Goal: Check status: Check status

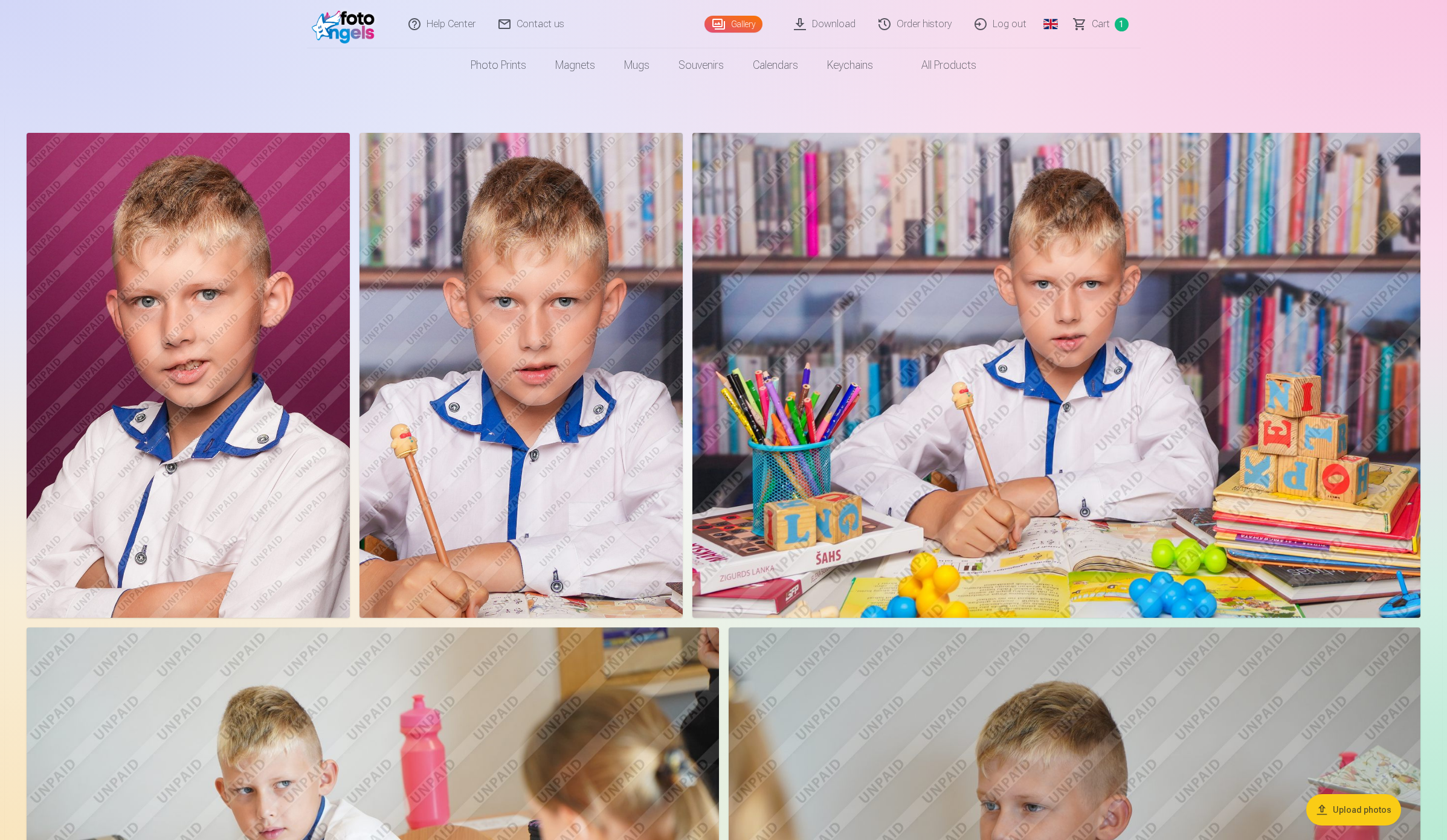
click at [1095, 24] on span "Сart" at bounding box center [1101, 24] width 18 height 15
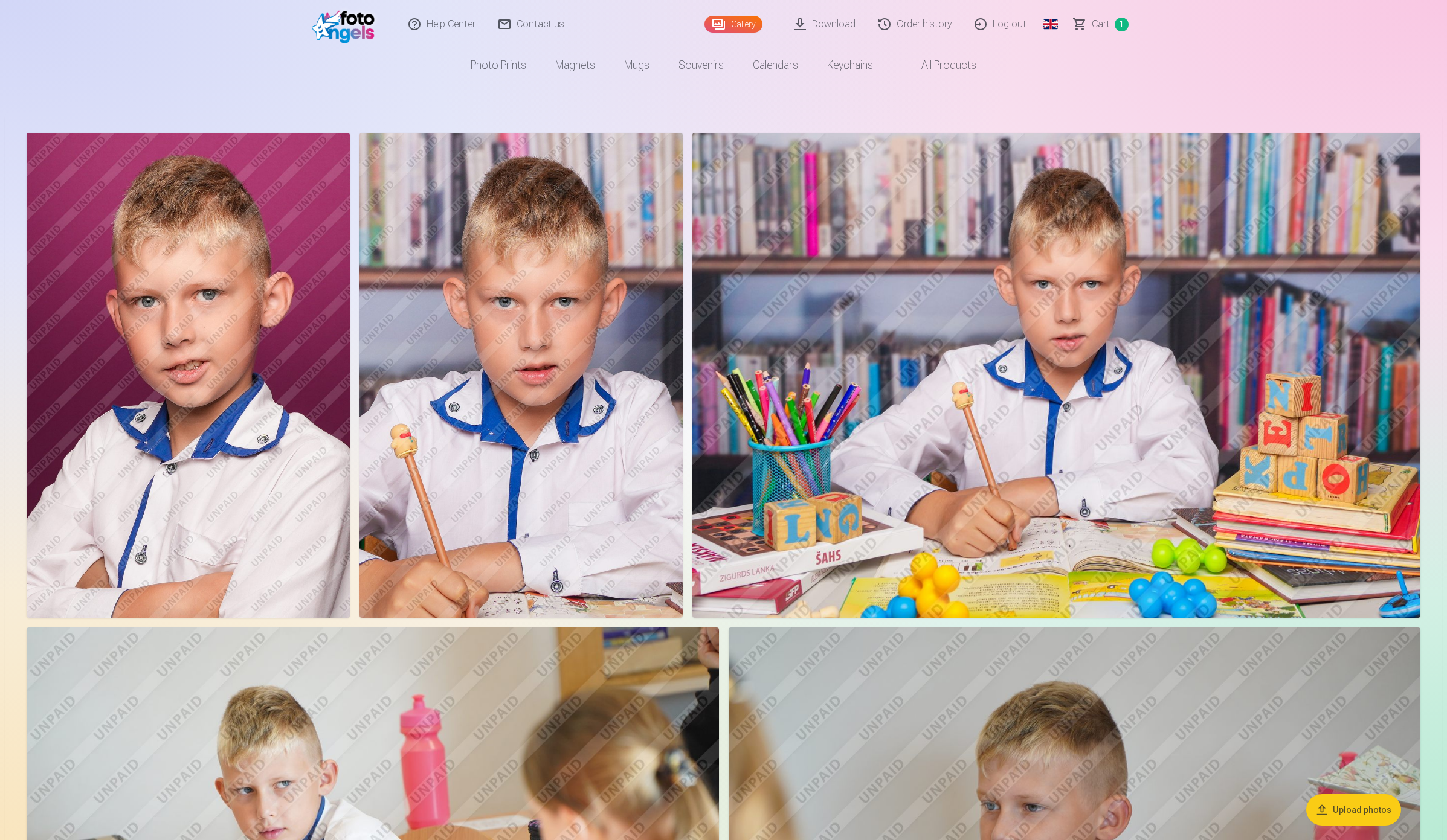
click at [1089, 28] on link "Сart 1" at bounding box center [1102, 24] width 78 height 48
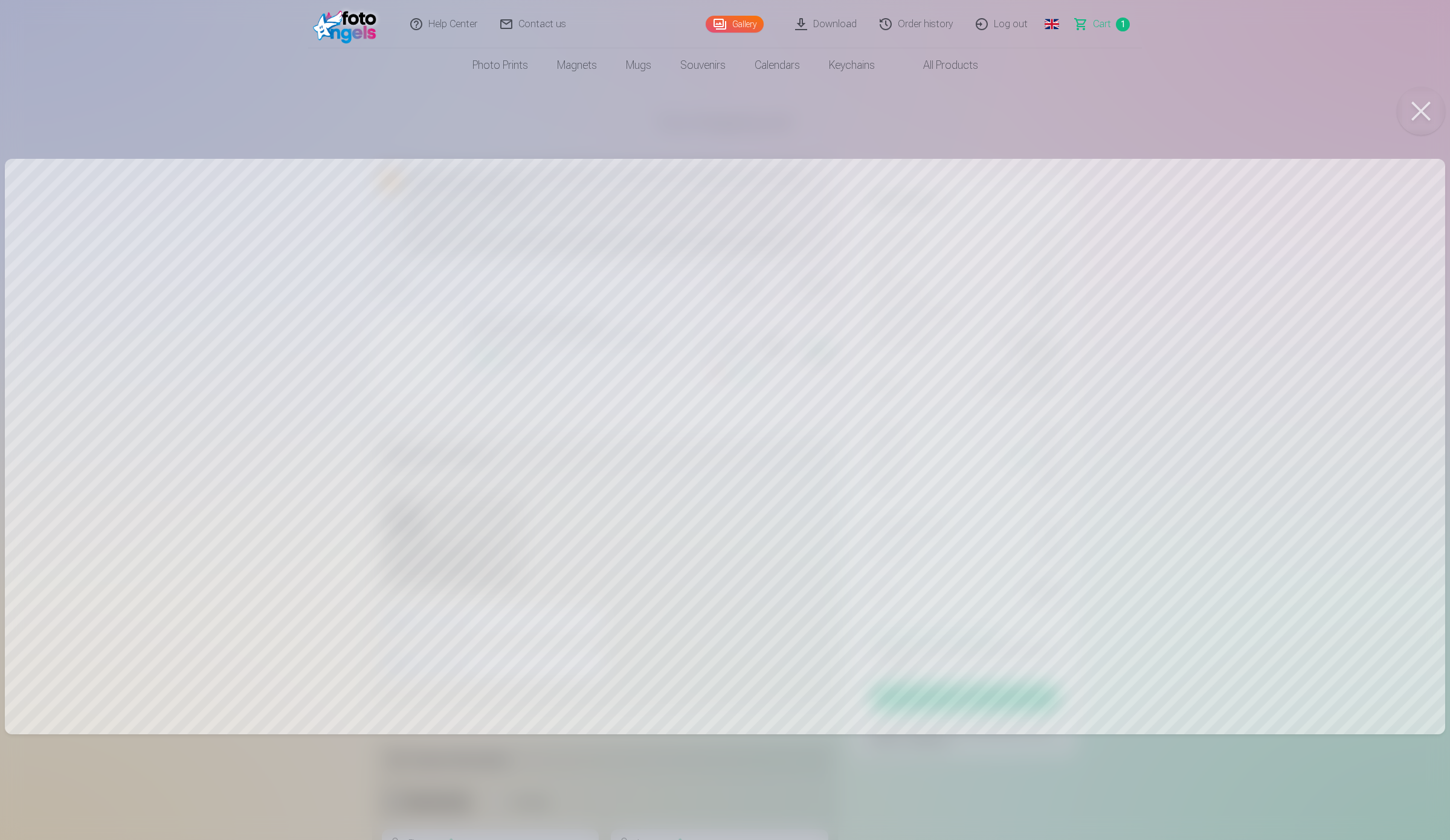
click at [1426, 115] on button at bounding box center [1421, 111] width 48 height 48
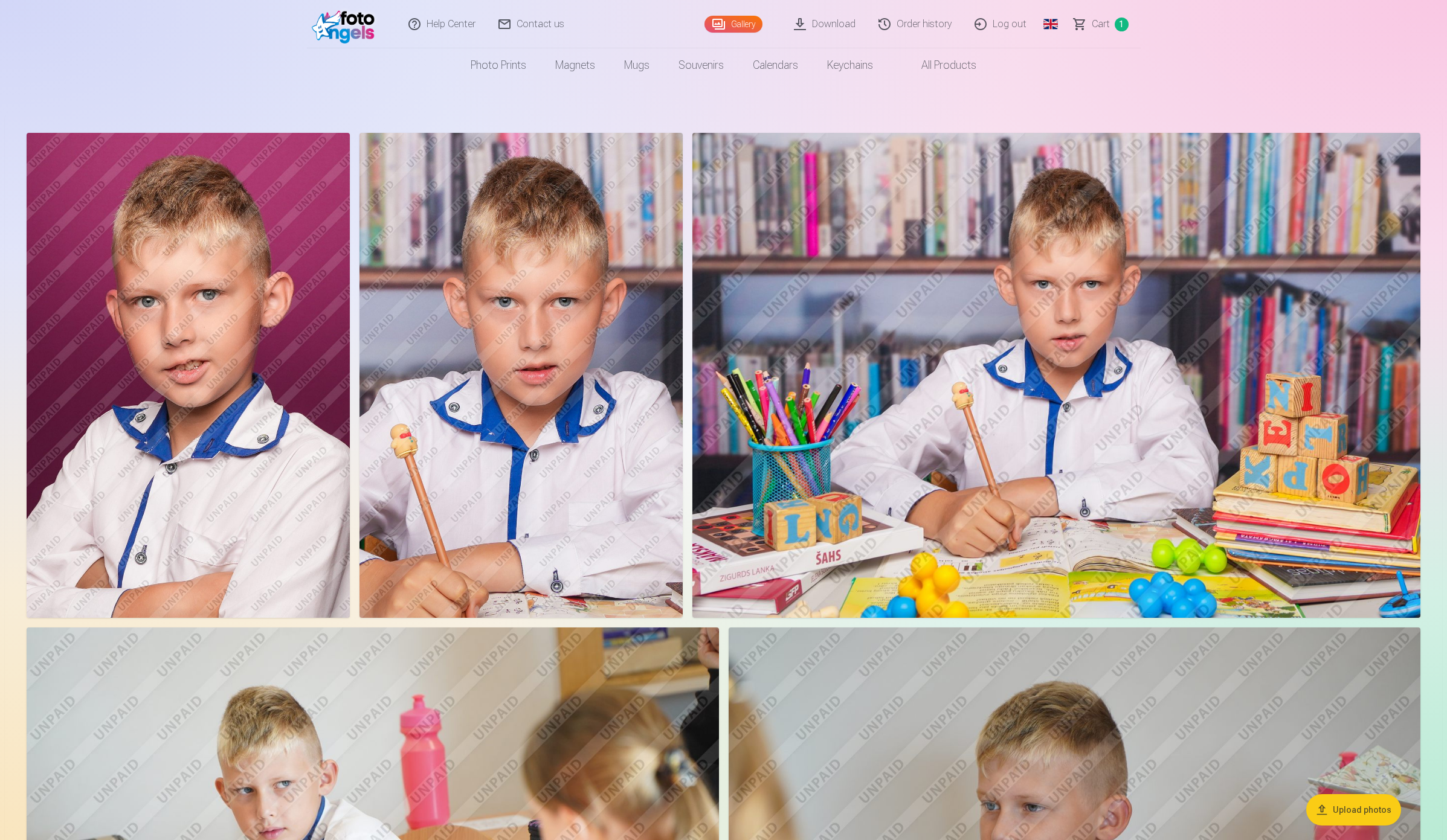
click at [843, 25] on link "Download" at bounding box center [825, 24] width 85 height 48
click at [923, 22] on link "Order history" at bounding box center [915, 24] width 96 height 48
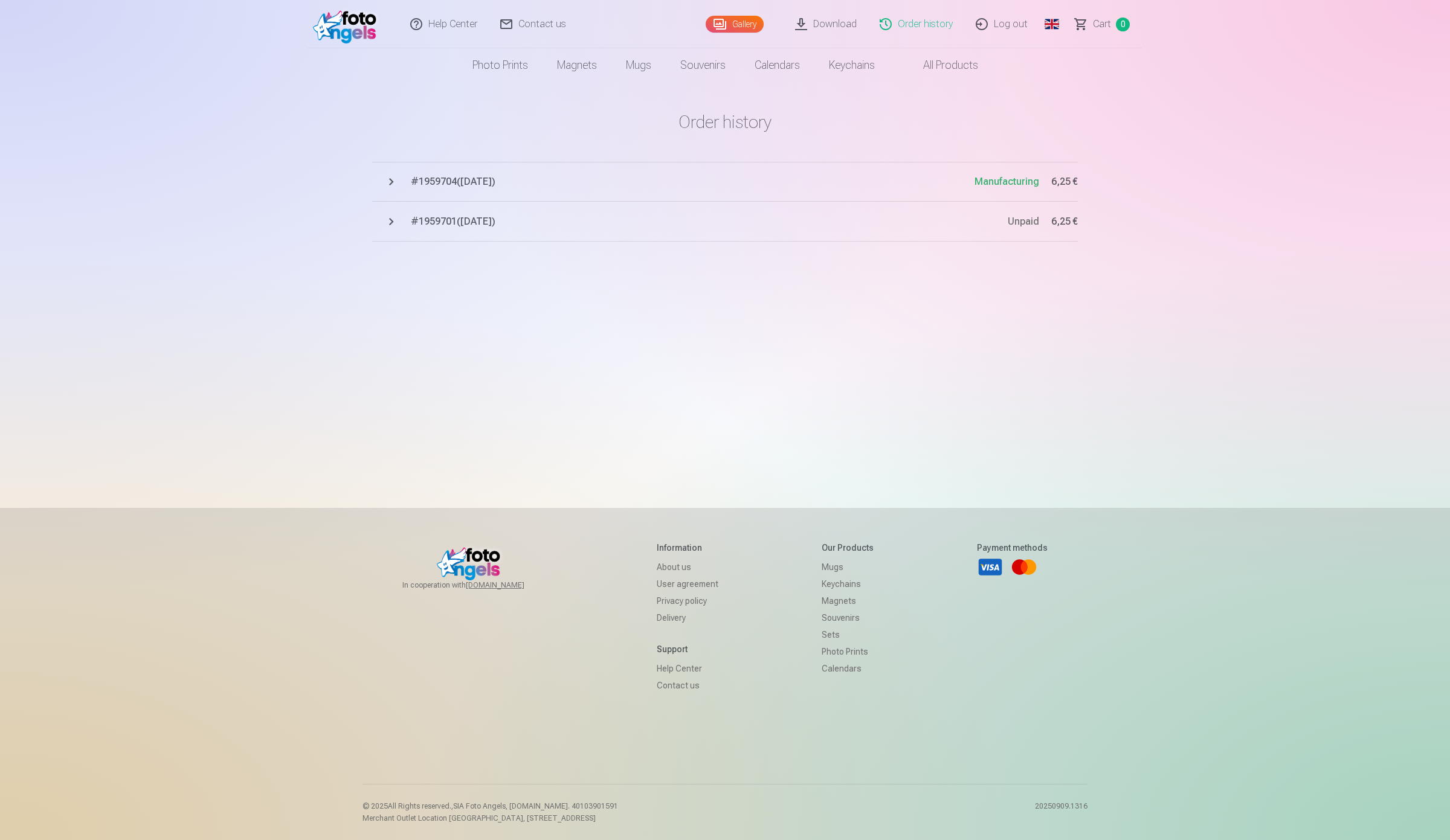
click at [467, 179] on span "# 1959704 ( 11.09.2025 )" at bounding box center [692, 181] width 564 height 15
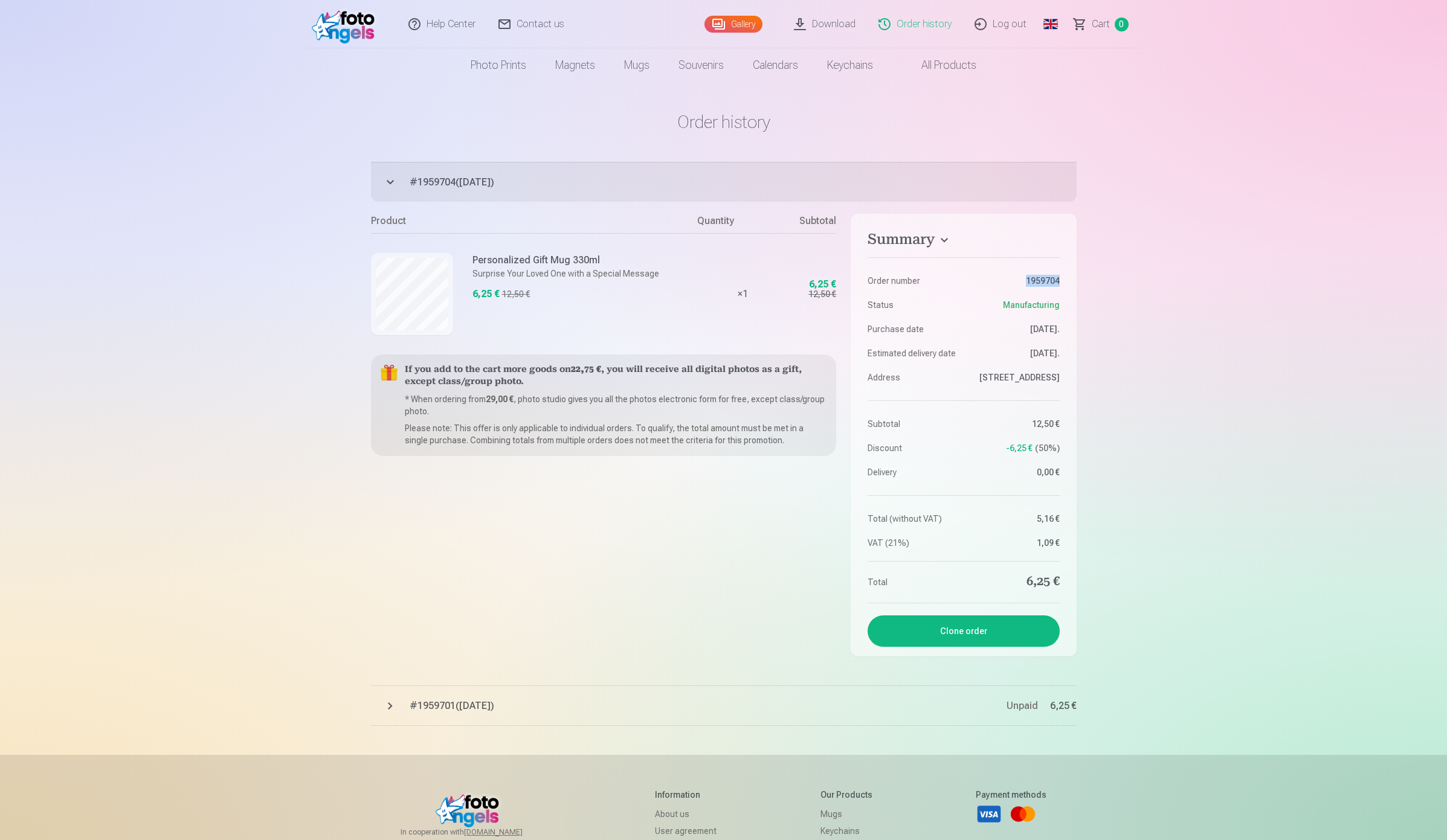
drag, startPoint x: 1015, startPoint y: 279, endPoint x: 1076, endPoint y: 282, distance: 61.1
click at [1076, 282] on aside "Summary Order number 1959704 Status Manufacturing Purchase date 11.09.2025. Est…" at bounding box center [963, 435] width 226 height 443
copy dd "1959704"
